Goal: Task Accomplishment & Management: Use online tool/utility

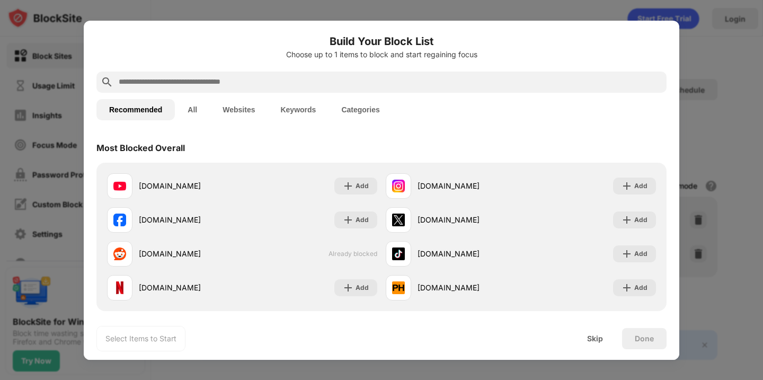
click at [713, 167] on div at bounding box center [381, 190] width 763 height 380
click at [605, 335] on div "Skip" at bounding box center [595, 338] width 41 height 21
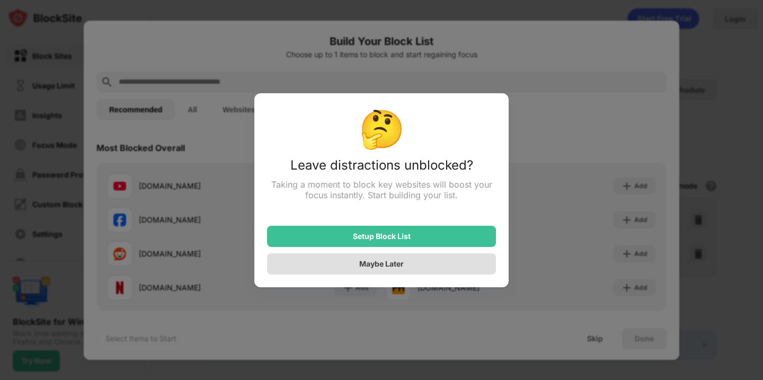
drag, startPoint x: 425, startPoint y: 227, endPoint x: 422, endPoint y: 271, distance: 43.5
click at [422, 271] on div "Setup Block List Maybe Later" at bounding box center [381, 243] width 229 height 61
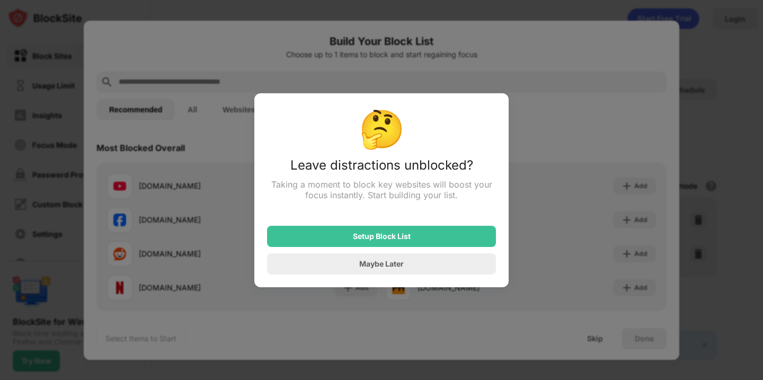
click at [422, 271] on div "Maybe Later" at bounding box center [381, 263] width 229 height 21
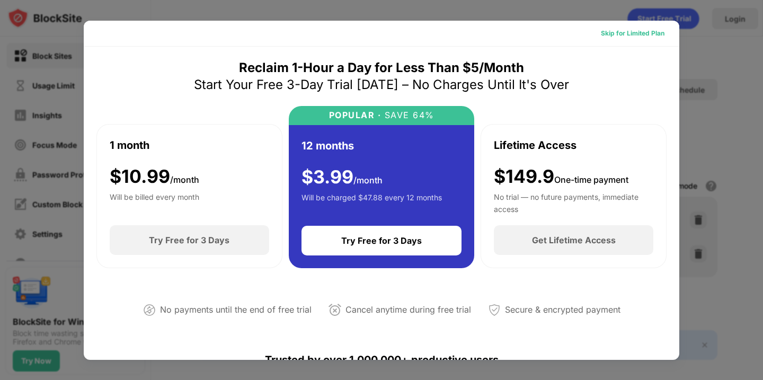
click at [653, 32] on div "Skip for Limited Plan" at bounding box center [633, 33] width 64 height 11
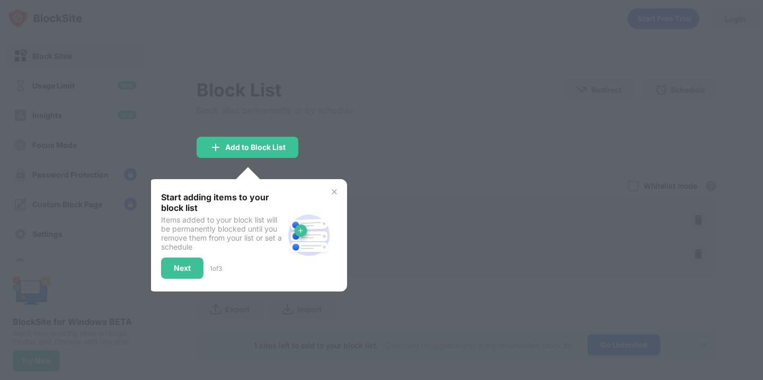
click at [393, 143] on div at bounding box center [381, 190] width 763 height 380
click at [338, 190] on img at bounding box center [334, 192] width 8 height 8
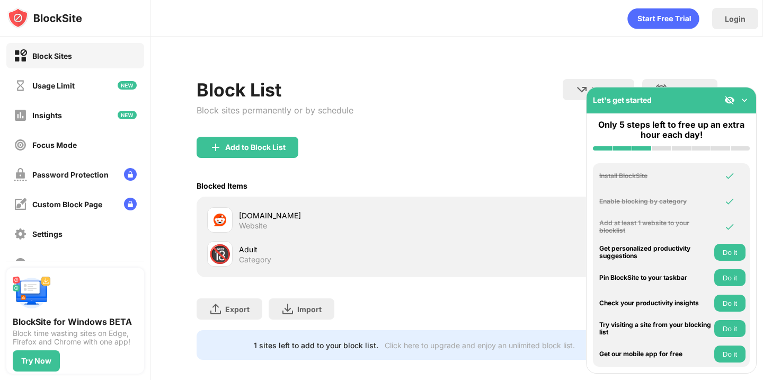
click at [330, 212] on div "[DOMAIN_NAME]" at bounding box center [348, 215] width 218 height 11
click at [748, 101] on img at bounding box center [744, 100] width 11 height 11
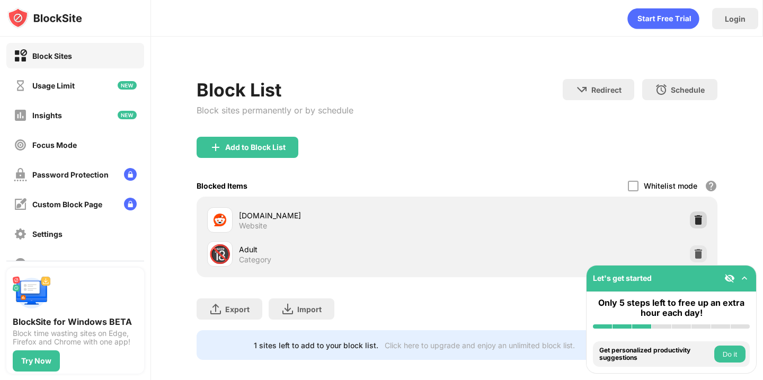
click at [704, 219] on div at bounding box center [698, 220] width 17 height 17
